Goal: Task Accomplishment & Management: Use online tool/utility

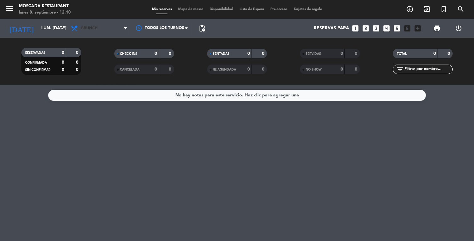
click at [99, 35] on span "Brunch" at bounding box center [99, 28] width 63 height 14
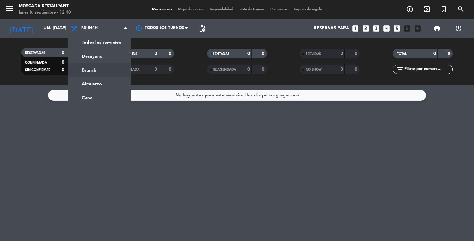
click at [109, 58] on div "menu Moscada Restaurant lunes 8. septiembre - 12:10 Mis reservas Mapa de mesas …" at bounding box center [237, 42] width 474 height 85
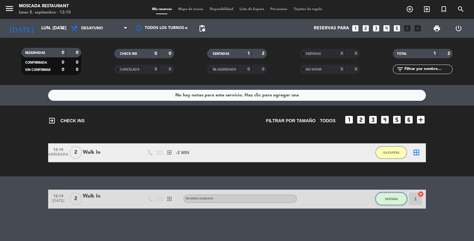
click at [388, 202] on button "SENTADA" at bounding box center [391, 198] width 31 height 13
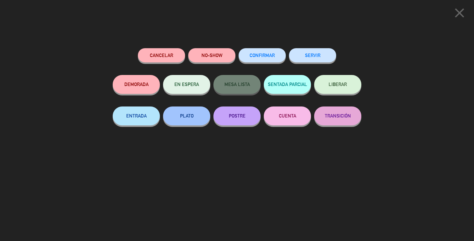
click at [164, 60] on button "Cancelar" at bounding box center [161, 55] width 47 height 14
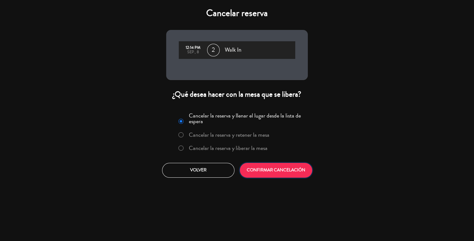
click at [286, 174] on button "CONFIRMAR CANCELACIÓN" at bounding box center [276, 170] width 72 height 15
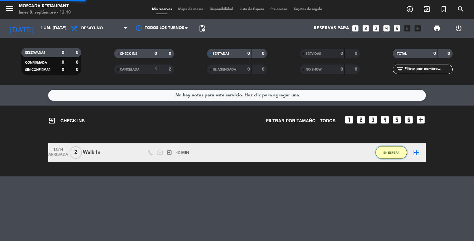
click at [387, 155] on button "EN ESPERA" at bounding box center [391, 152] width 31 height 13
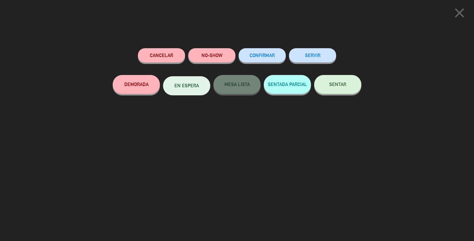
click at [169, 65] on div "Cancelar" at bounding box center [161, 61] width 47 height 27
click at [167, 57] on button "Cancelar" at bounding box center [161, 55] width 47 height 14
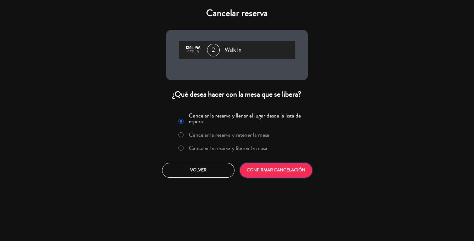
click at [282, 171] on button "CONFIRMAR CANCELACIÓN" at bounding box center [276, 170] width 72 height 15
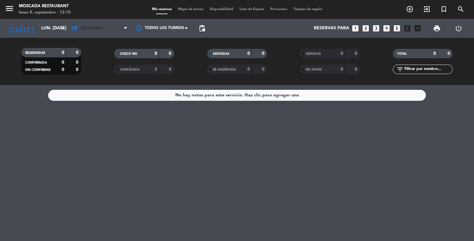
click at [112, 29] on span "Desayuno" at bounding box center [99, 28] width 63 height 14
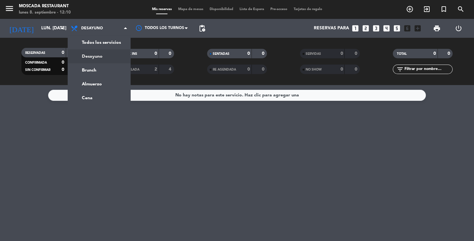
click at [107, 72] on div "menu Moscada Restaurant lunes 8. septiembre - 12:10 Mis reservas Mapa de mesas …" at bounding box center [237, 42] width 474 height 85
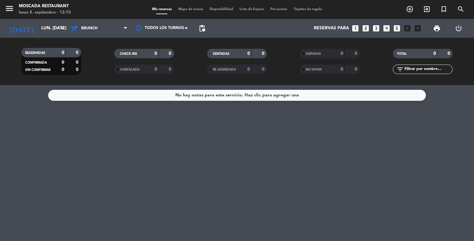
click at [196, 16] on div "menu Moscada Restaurant lunes 8. septiembre - 12:10 Mis reservas Mapa de mesas …" at bounding box center [237, 9] width 474 height 19
click at [198, 11] on span "Mapa de mesas" at bounding box center [190, 9] width 31 height 3
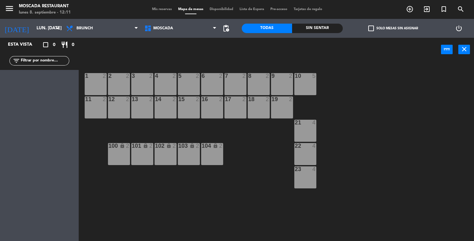
click at [96, 89] on div "1 2" at bounding box center [96, 84] width 22 height 22
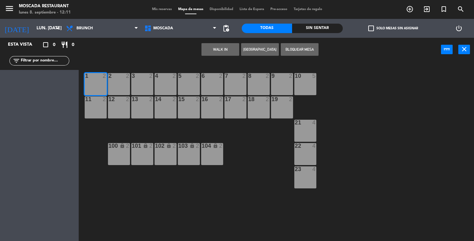
click at [222, 52] on button "WALK IN" at bounding box center [221, 49] width 38 height 13
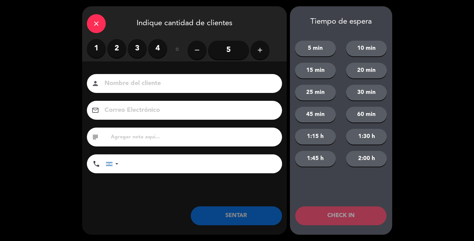
click at [114, 50] on label "2" at bounding box center [116, 48] width 19 height 19
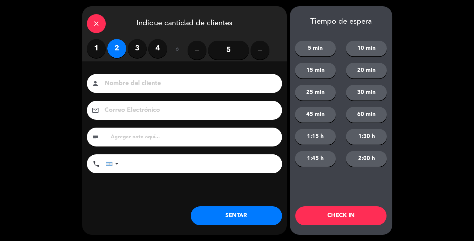
click at [252, 208] on button "SENTAR" at bounding box center [236, 215] width 91 height 19
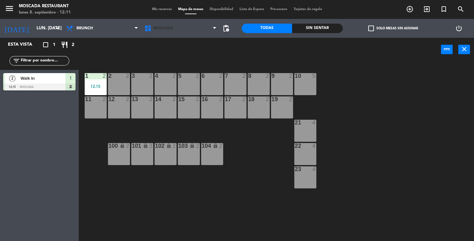
click at [157, 22] on span "Moscada" at bounding box center [180, 28] width 78 height 14
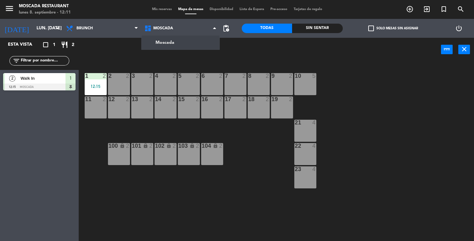
click at [150, 16] on div "menu Moscada Restaurant lunes 8. septiembre - 12:11 Mis reservas Mapa de mesas …" at bounding box center [237, 9] width 474 height 19
click at [167, 10] on span "Mis reservas" at bounding box center [162, 9] width 26 height 3
